Goal: Navigation & Orientation: Understand site structure

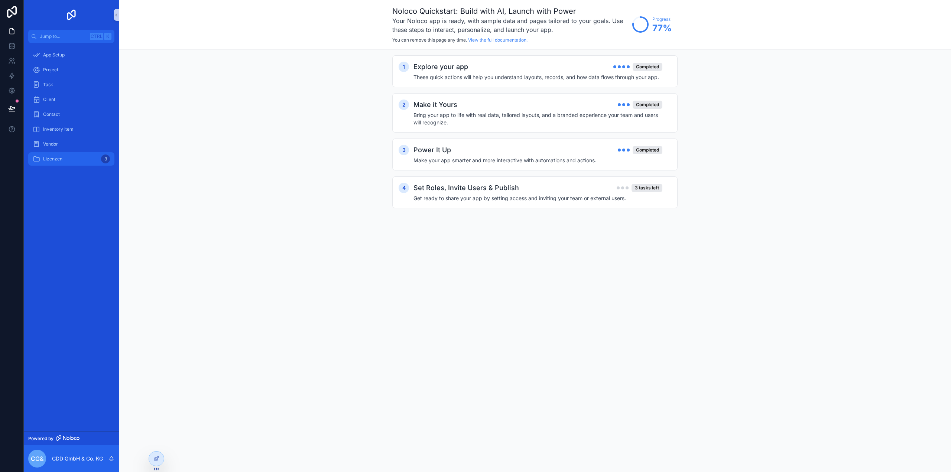
click at [67, 160] on div "Lizenzen 3" at bounding box center [71, 159] width 77 height 12
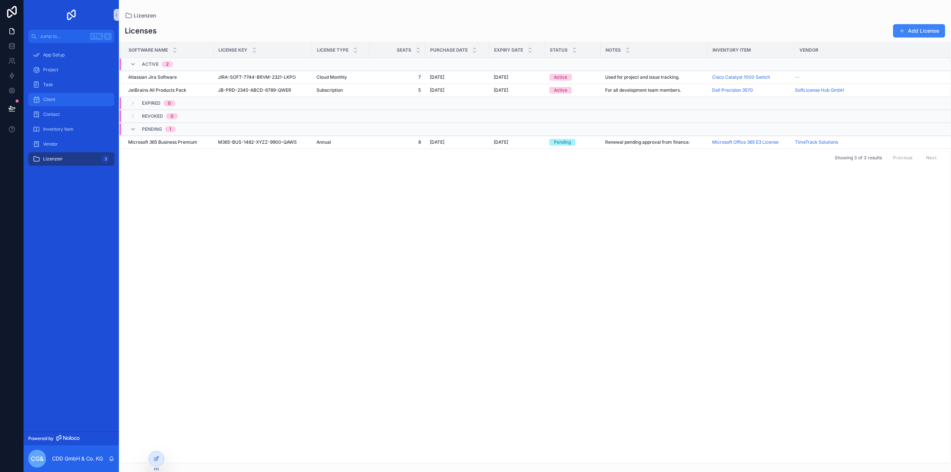
click at [65, 103] on div "Client" at bounding box center [71, 100] width 77 height 12
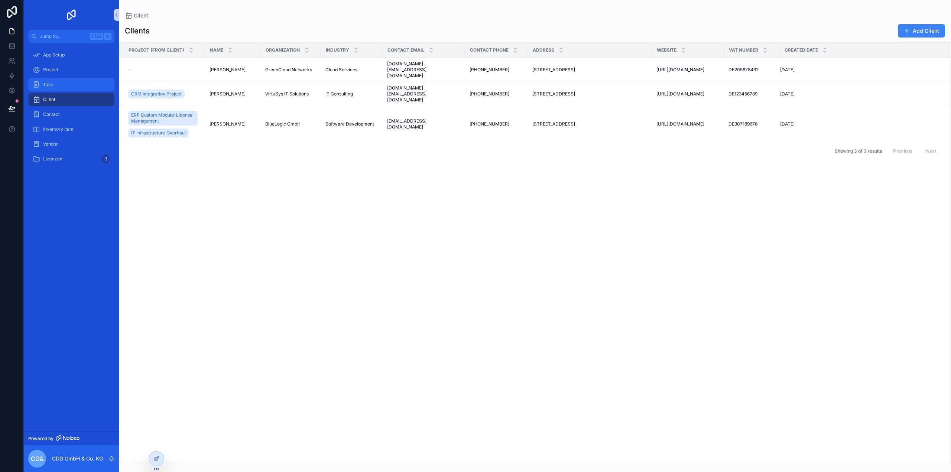
click at [67, 84] on div "Task" at bounding box center [71, 85] width 77 height 12
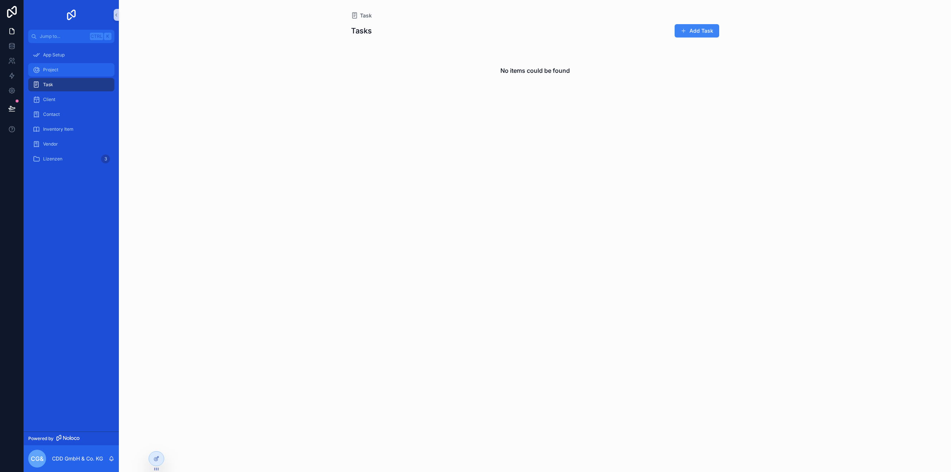
click at [72, 71] on div "Project" at bounding box center [71, 70] width 77 height 12
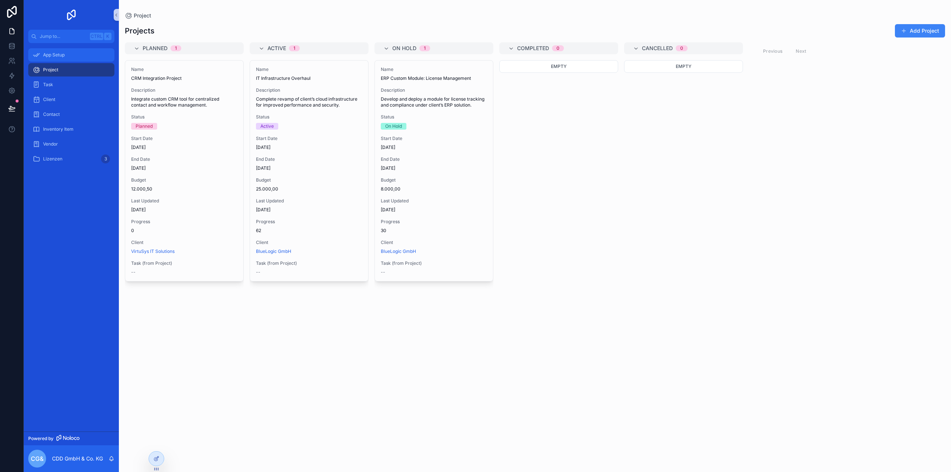
click at [75, 56] on div "App Setup" at bounding box center [71, 55] width 77 height 12
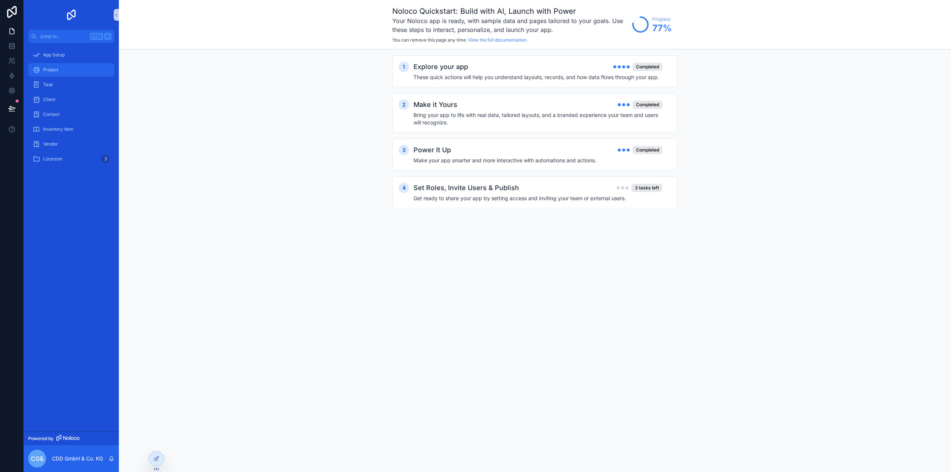
click at [71, 68] on div "Project" at bounding box center [71, 70] width 77 height 12
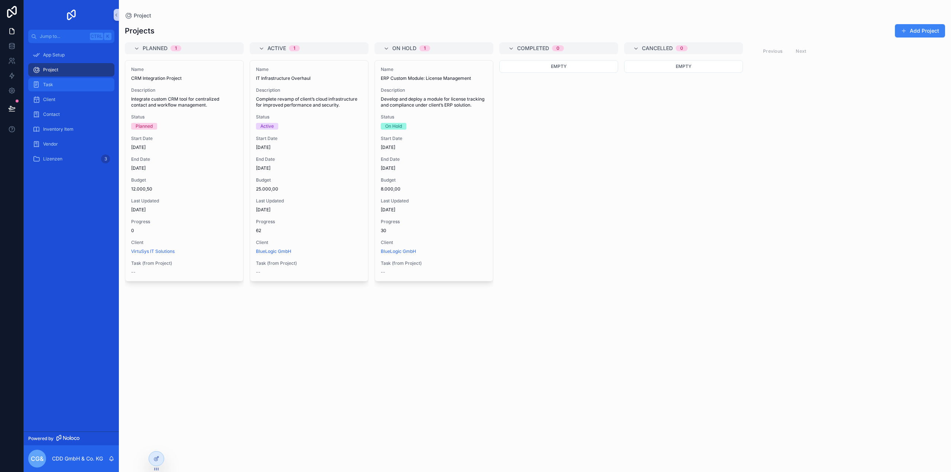
click at [67, 89] on div "Task" at bounding box center [71, 85] width 77 height 12
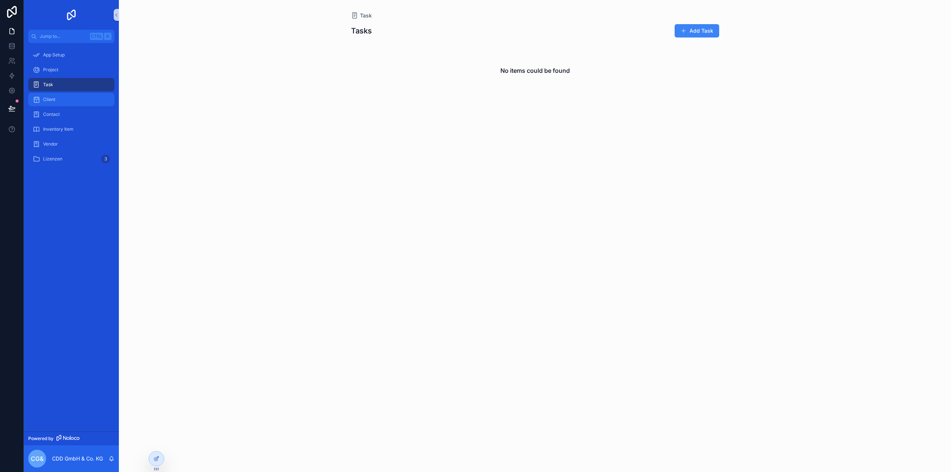
click at [70, 99] on div "Client" at bounding box center [71, 100] width 77 height 12
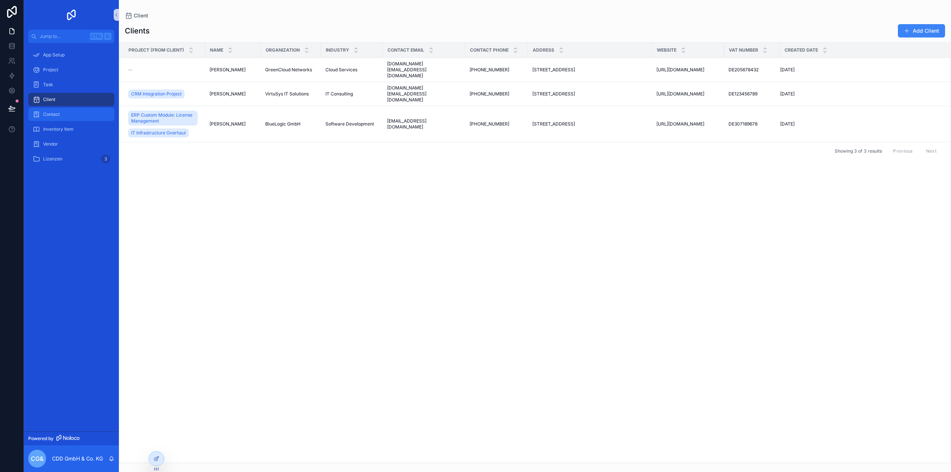
click at [77, 115] on div "Contact" at bounding box center [71, 114] width 77 height 12
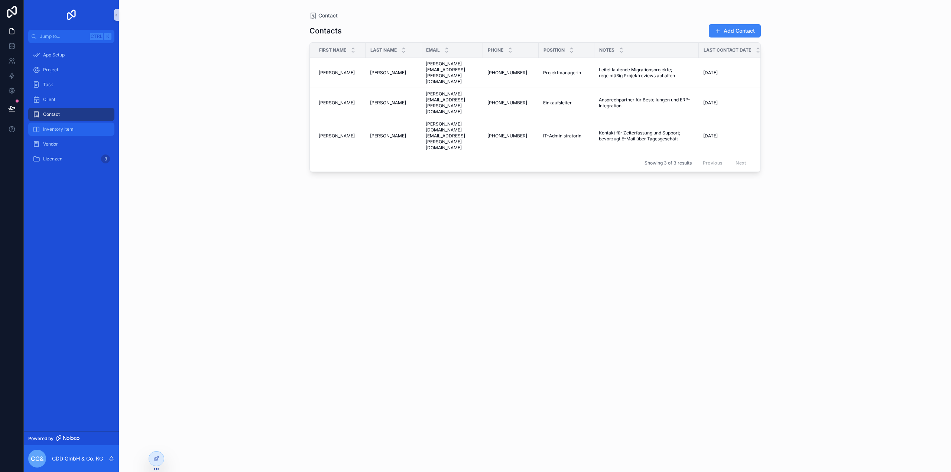
click at [78, 134] on div "Inventory Item" at bounding box center [71, 129] width 77 height 12
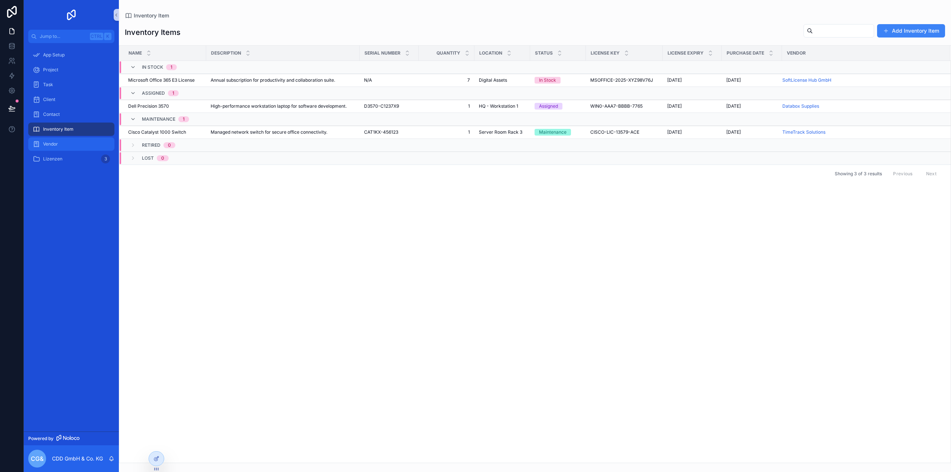
click at [70, 147] on div "Vendor" at bounding box center [71, 144] width 77 height 12
